Goal: Check status: Check status

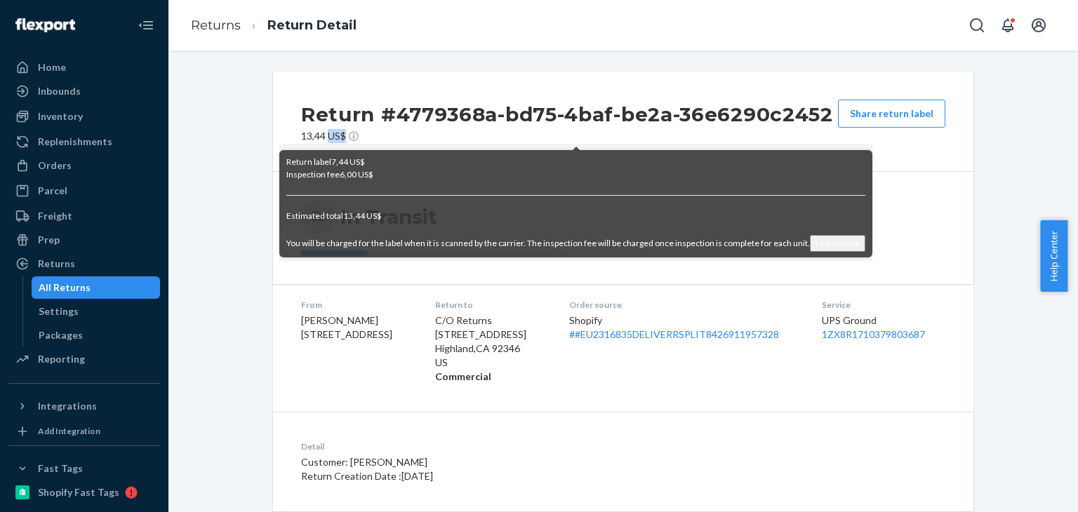
drag, startPoint x: 328, startPoint y: 136, endPoint x: 346, endPoint y: 140, distance: 18.6
click at [346, 140] on p "13,44 US$" at bounding box center [567, 136] width 532 height 14
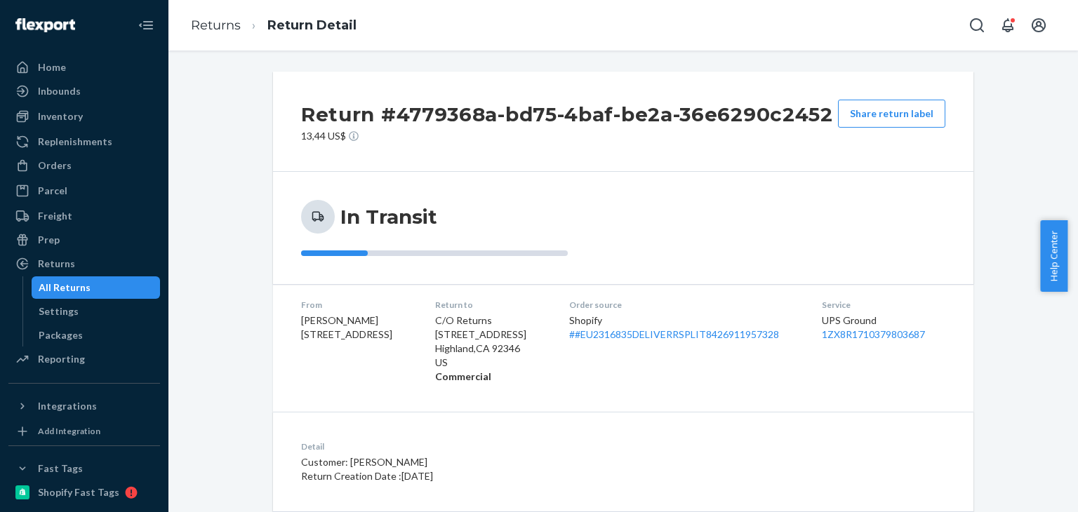
click at [716, 145] on div "Return #4779368a-bd75-4baf-be2a-36e6290c2452 13,44 US$ Share return label" at bounding box center [623, 122] width 700 height 100
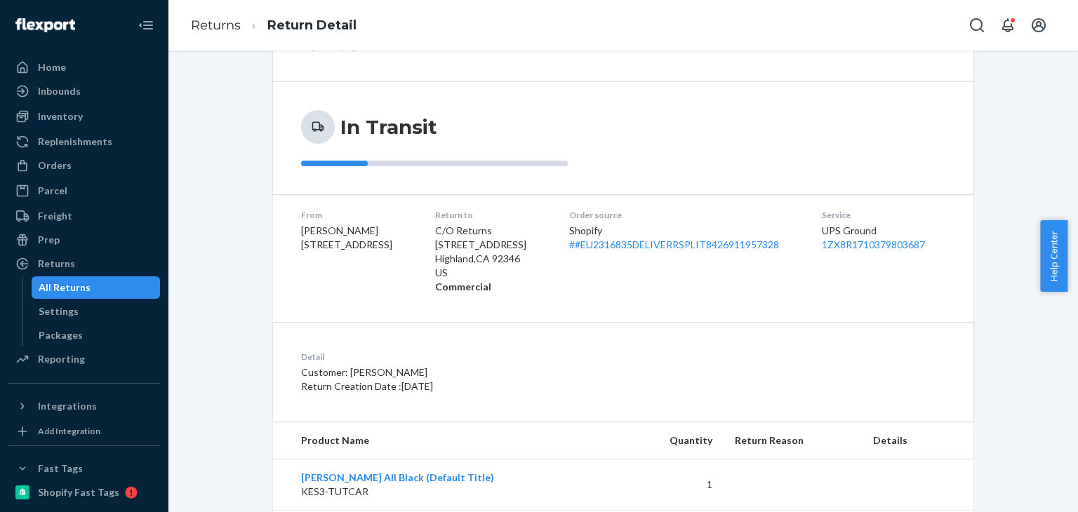
scroll to position [173, 0]
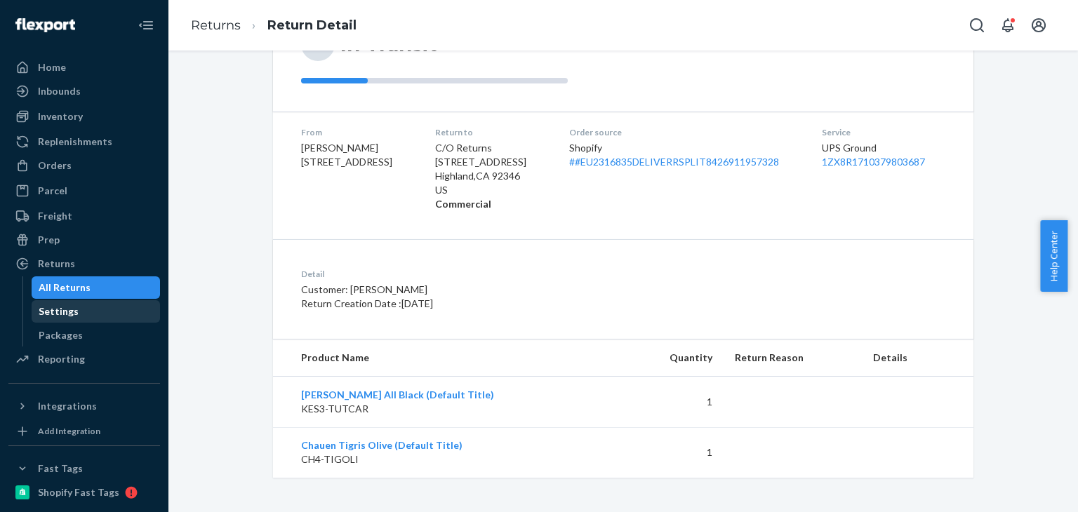
click at [88, 320] on div "Settings" at bounding box center [96, 312] width 126 height 20
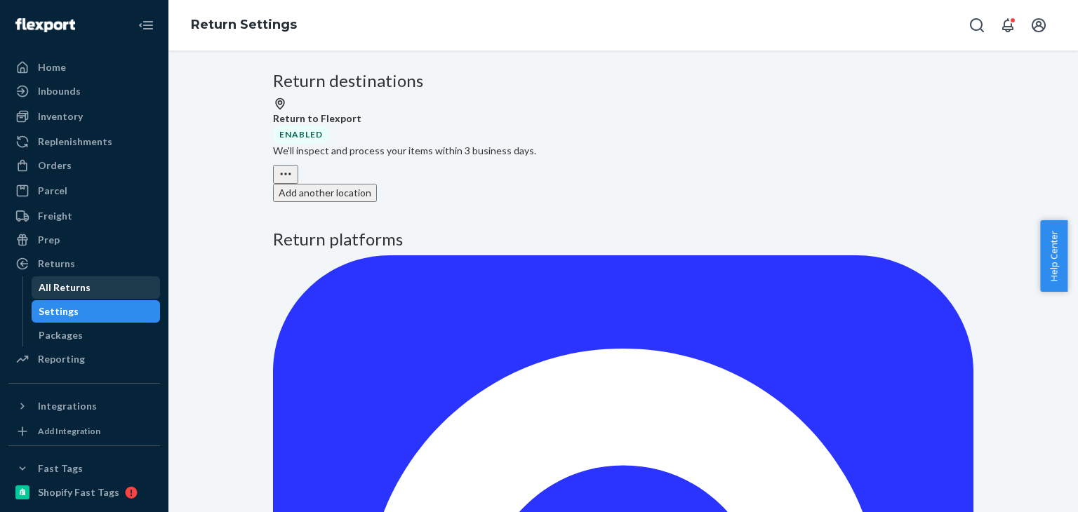
click at [86, 292] on div "All Returns" at bounding box center [65, 288] width 52 height 14
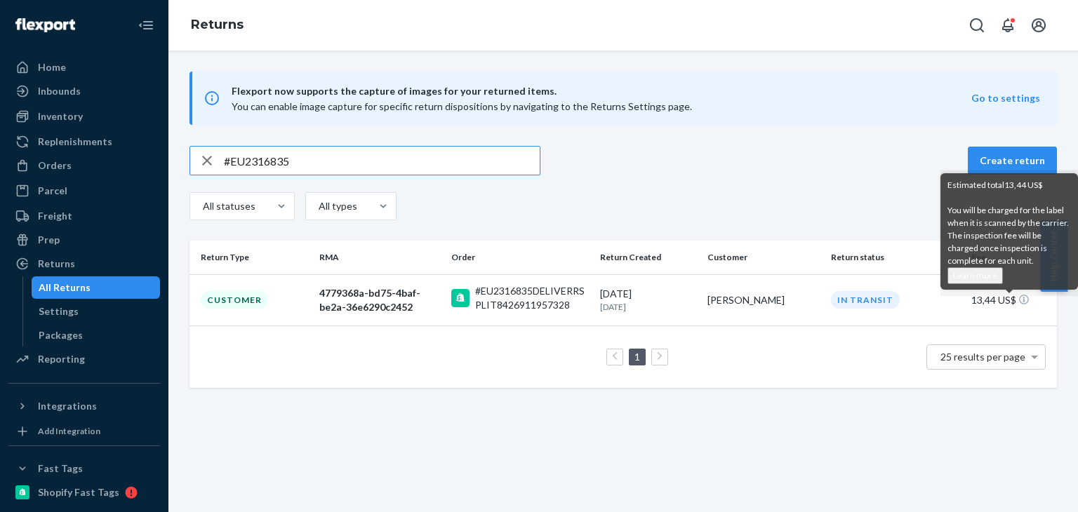
click at [874, 299] on div "In Transit" at bounding box center [865, 300] width 69 height 18
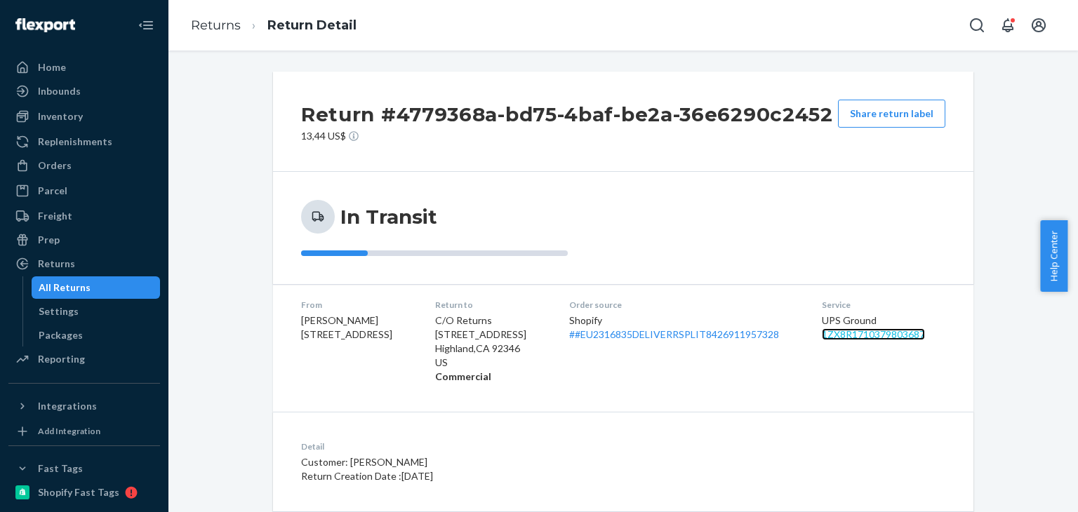
click at [906, 339] on link "1ZX8R1710379803687" at bounding box center [873, 334] width 103 height 12
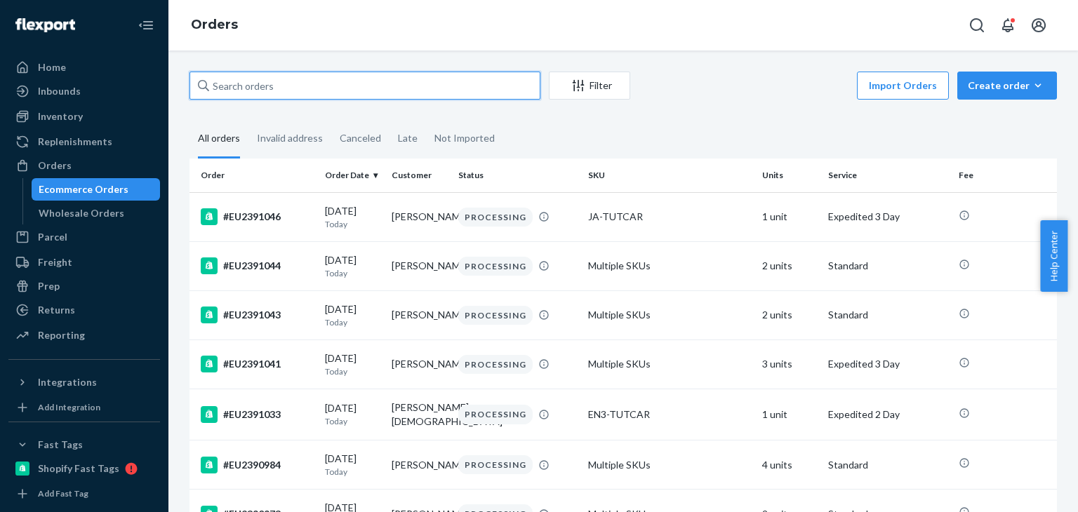
click at [486, 81] on input "text" at bounding box center [364, 86] width 351 height 28
paste input "#EU2340969"
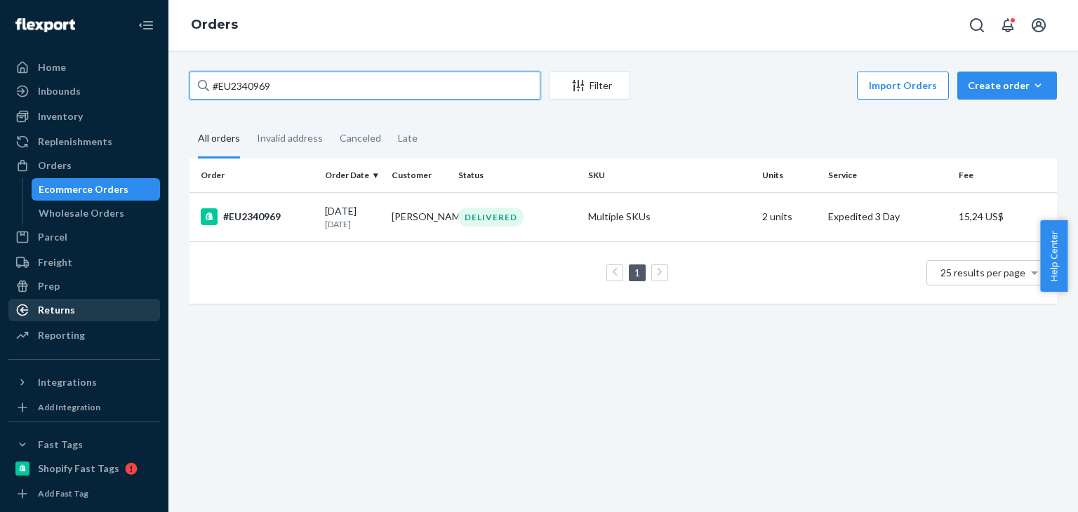
type input "#EU2340969"
click at [80, 307] on div "Returns" at bounding box center [84, 310] width 149 height 20
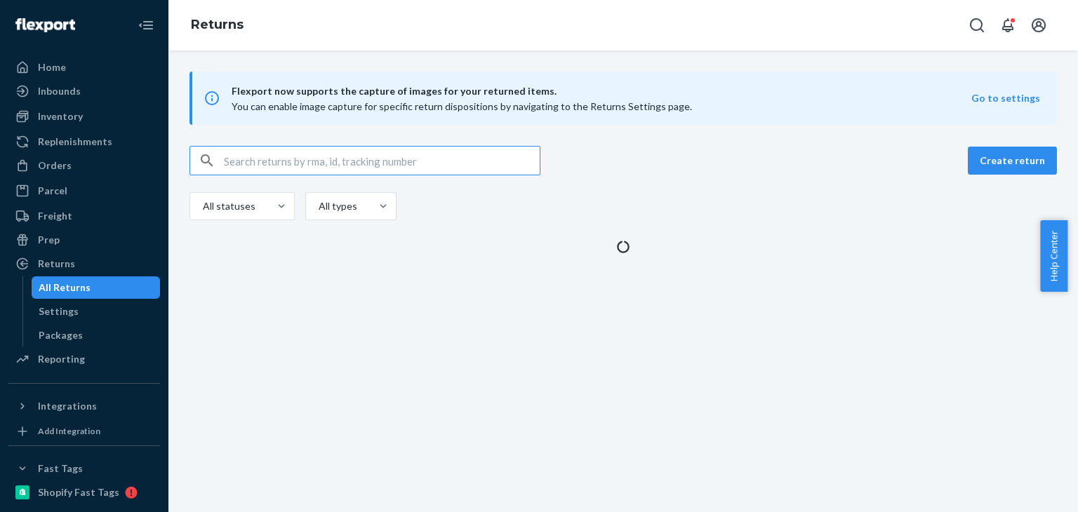
click at [297, 156] on input "text" at bounding box center [382, 161] width 316 height 28
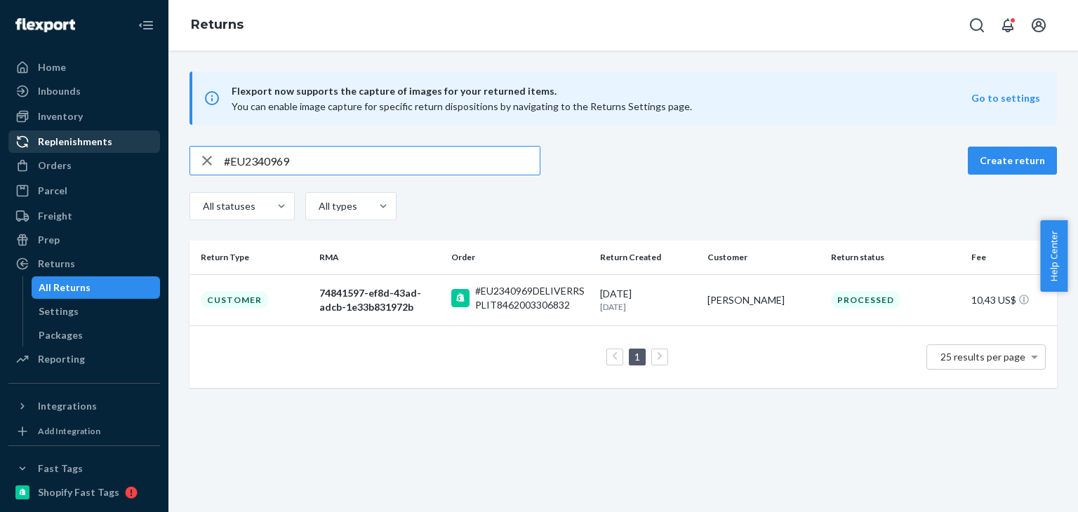
drag, startPoint x: 305, startPoint y: 160, endPoint x: 140, endPoint y: 133, distance: 167.1
click at [143, 134] on div "Home Inbounds Shipping Plans Problems Inventory Products Replenishments Orders …" at bounding box center [539, 256] width 1078 height 512
paste input "11010"
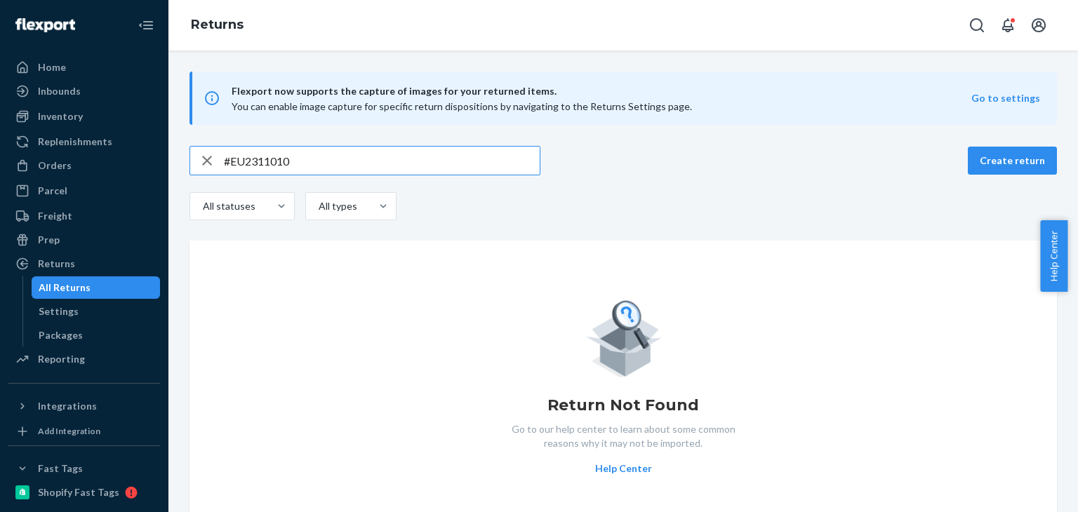
type input "#EU2311010"
